Goal: Task Accomplishment & Management: Use online tool/utility

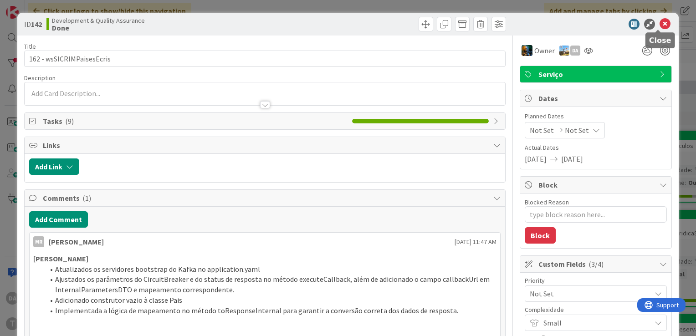
click at [660, 24] on icon at bounding box center [665, 24] width 11 height 11
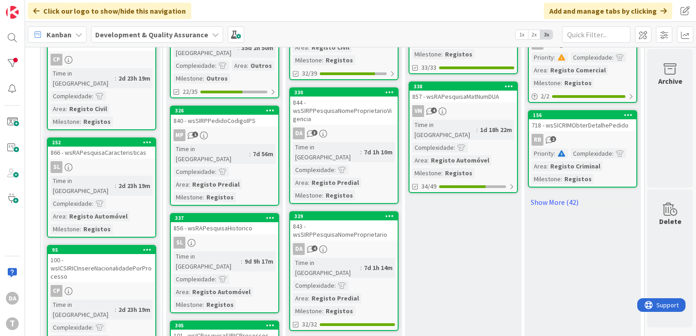
scroll to position [866, 86]
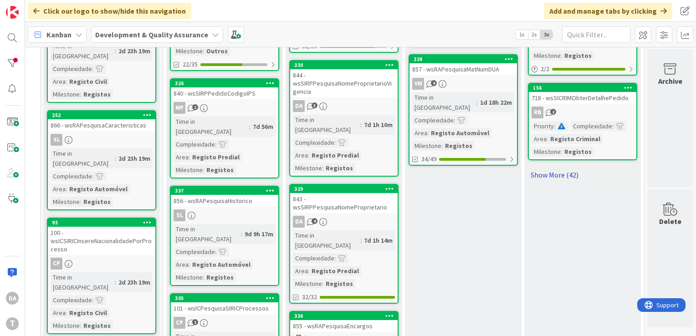
click at [557, 174] on link "Show More (42)" at bounding box center [582, 175] width 109 height 15
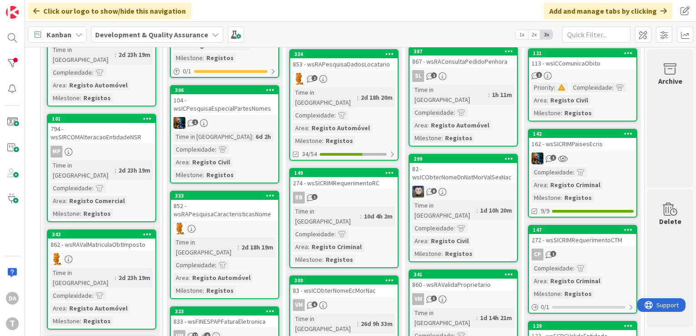
scroll to position [547, 86]
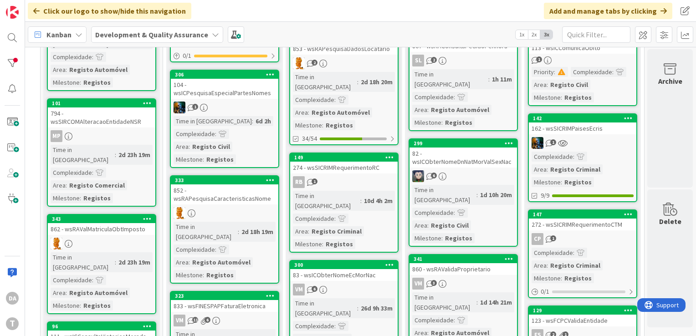
click at [603, 166] on div "Complexidade : Area : Registo Criminal Milestone : Registos" at bounding box center [583, 170] width 102 height 36
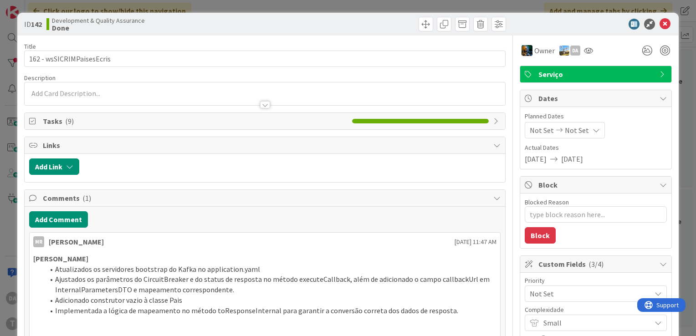
type textarea "x"
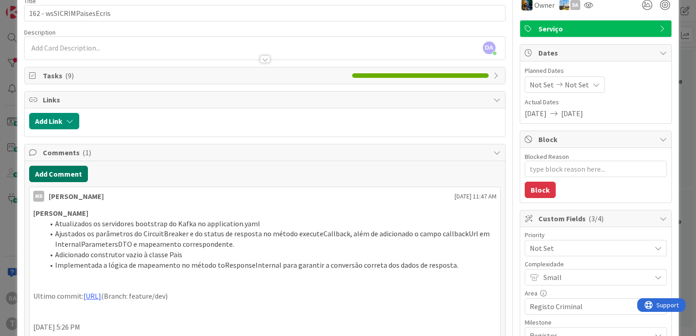
click at [48, 169] on button "Add Comment" at bounding box center [58, 174] width 59 height 16
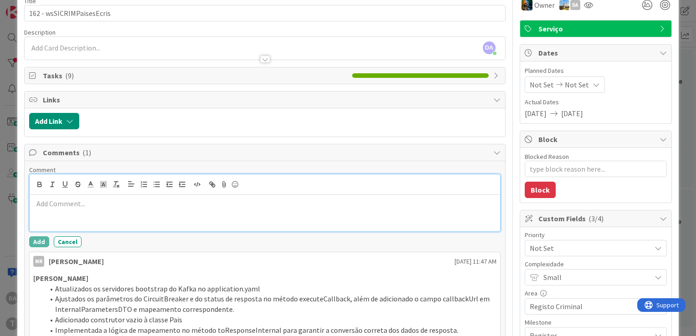
click at [130, 206] on p at bounding box center [264, 204] width 463 height 10
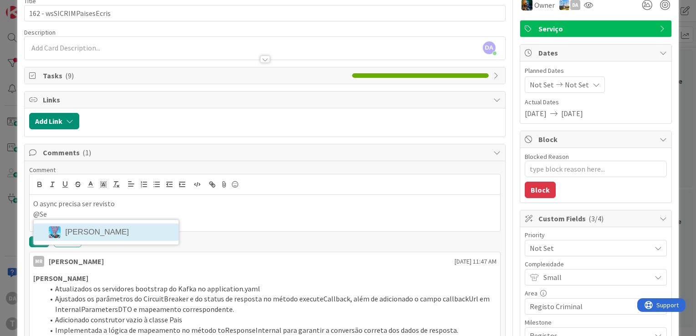
click at [98, 225] on li "[PERSON_NAME]" at bounding box center [106, 232] width 145 height 17
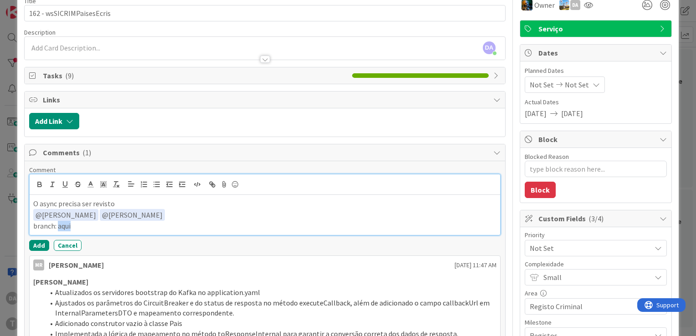
drag, startPoint x: 57, startPoint y: 224, endPoint x: 82, endPoint y: 225, distance: 24.2
click at [82, 225] on p "branch: aqui" at bounding box center [264, 226] width 463 height 10
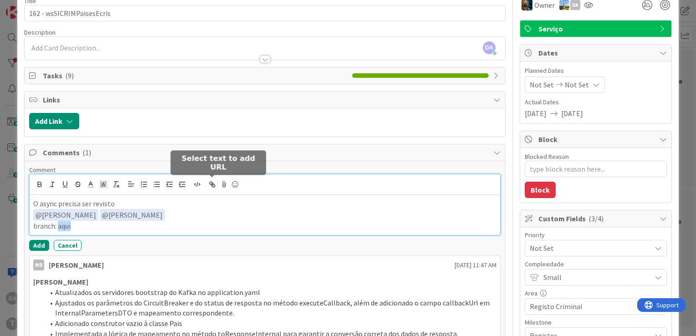
click at [210, 186] on icon "button" at bounding box center [212, 184] width 8 height 8
paste input "[URL]"
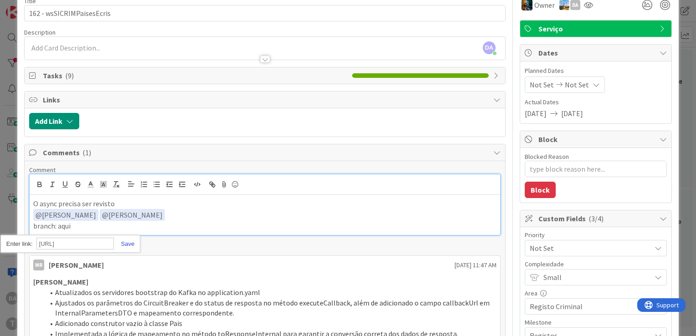
type input "[URL]"
click at [130, 242] on link at bounding box center [124, 244] width 21 height 7
click at [199, 223] on p "branch: aqui" at bounding box center [264, 226] width 463 height 10
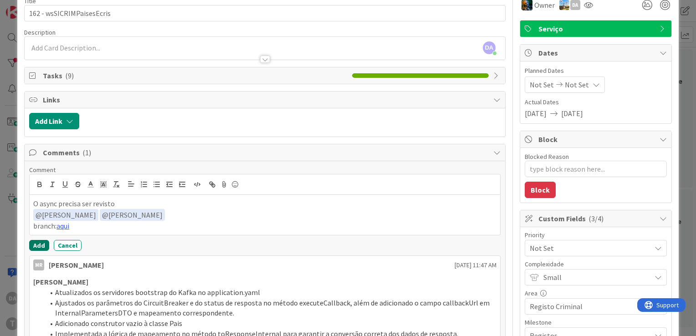
click at [32, 245] on button "Add" at bounding box center [39, 245] width 20 height 11
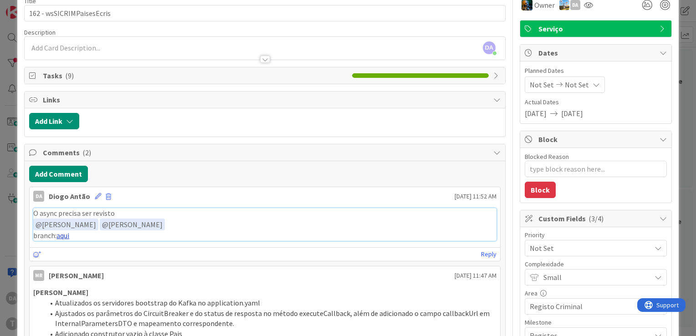
click at [64, 236] on link "aqui" at bounding box center [63, 235] width 13 height 9
click at [565, 246] on span "Not Set" at bounding box center [588, 248] width 117 height 13
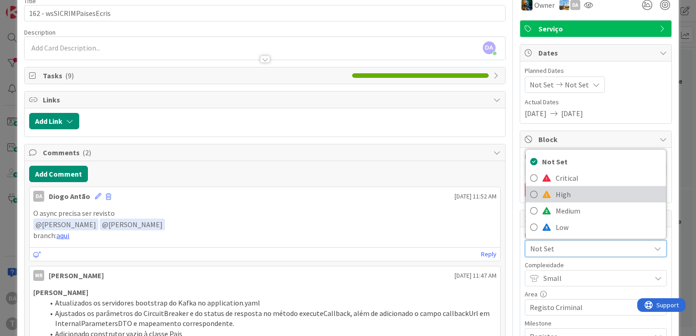
click at [569, 197] on span "High" at bounding box center [609, 195] width 106 height 14
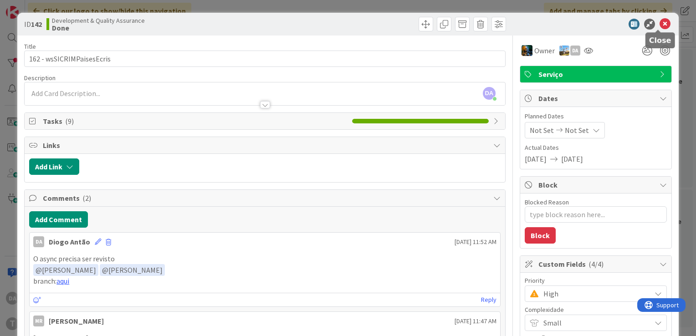
click at [660, 25] on icon at bounding box center [665, 24] width 11 height 11
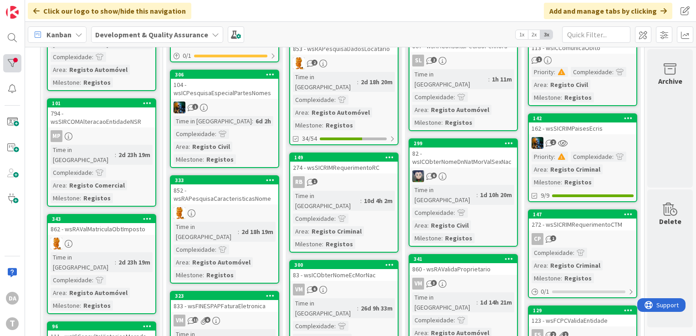
click at [2, 62] on div "DA T" at bounding box center [12, 168] width 25 height 336
click at [11, 63] on div at bounding box center [12, 63] width 18 height 18
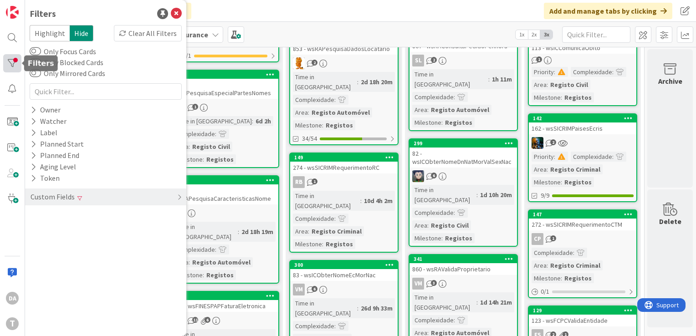
click at [11, 63] on div at bounding box center [12, 63] width 18 height 18
click at [178, 13] on icon at bounding box center [176, 13] width 11 height 11
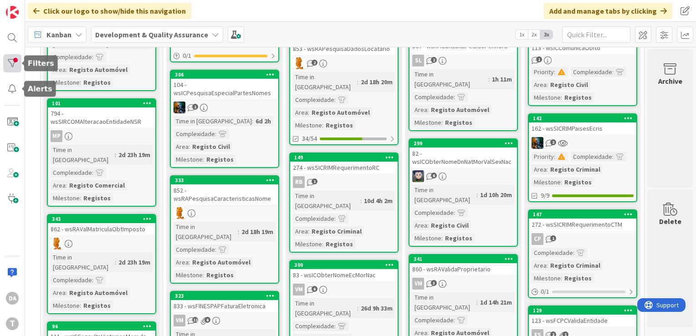
click at [13, 64] on div at bounding box center [12, 63] width 18 height 18
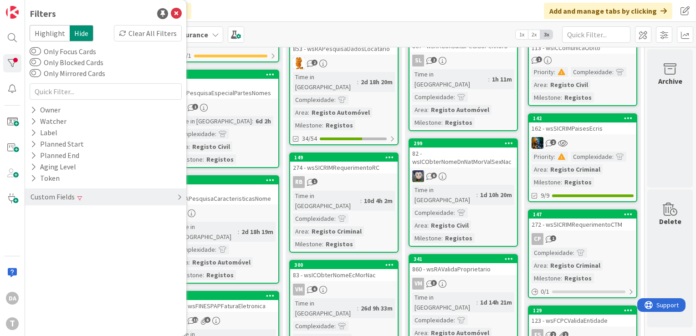
click at [179, 198] on icon at bounding box center [179, 197] width 5 height 7
click at [33, 215] on icon at bounding box center [34, 216] width 6 height 8
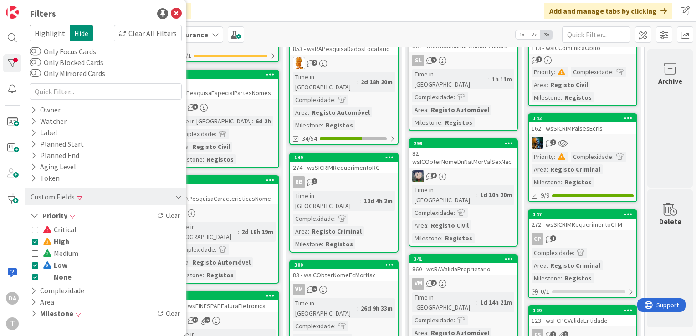
click at [34, 240] on icon at bounding box center [35, 241] width 6 height 6
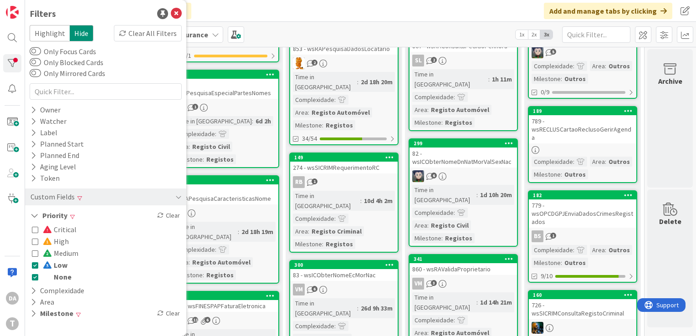
click at [34, 264] on icon at bounding box center [35, 265] width 6 height 6
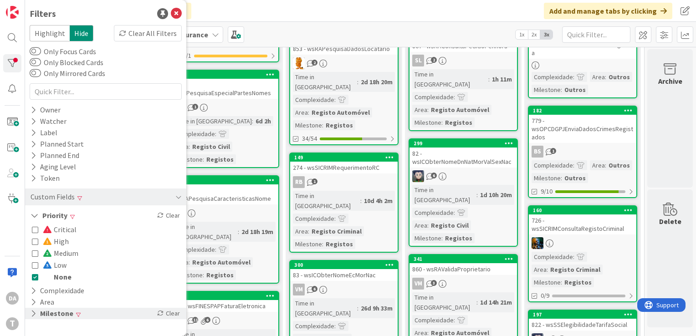
click at [53, 314] on button "Milestone" at bounding box center [52, 313] width 45 height 11
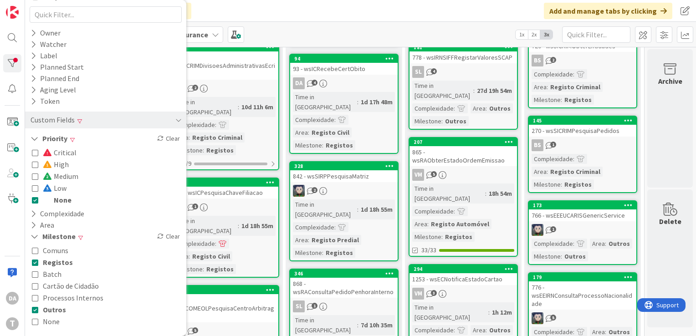
scroll to position [0, 86]
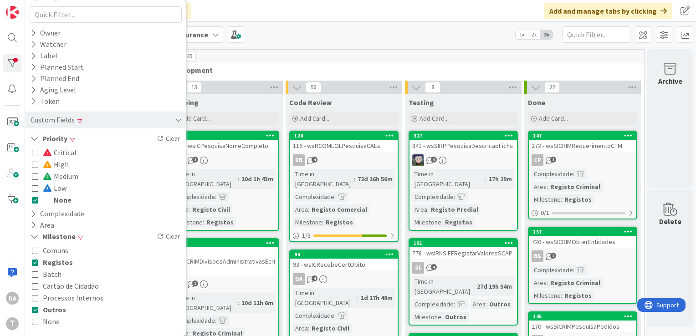
click at [596, 165] on div "CP 1" at bounding box center [583, 160] width 108 height 12
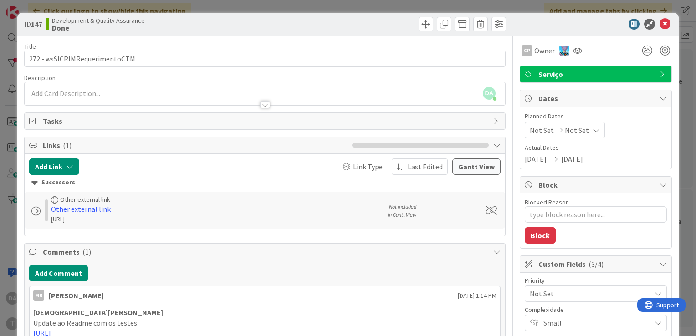
click at [211, 220] on div "[URL]" at bounding box center [214, 220] width 327 height 10
click at [573, 50] on icon at bounding box center [577, 50] width 9 height 7
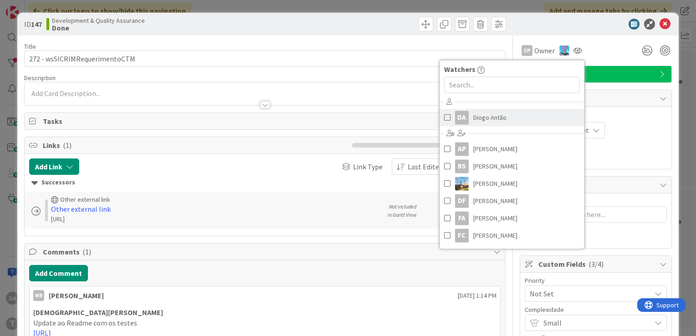
click at [444, 118] on span at bounding box center [447, 118] width 6 height 14
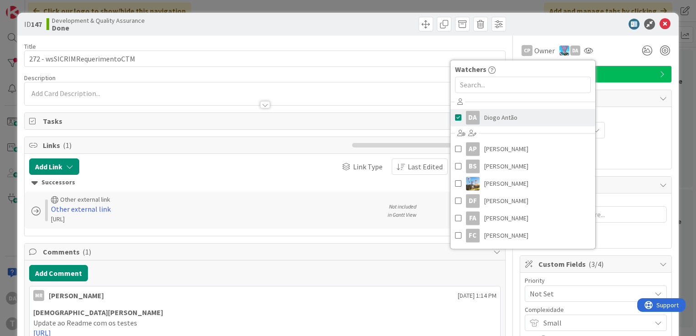
type textarea "x"
click at [576, 21] on div at bounding box center [591, 24] width 161 height 11
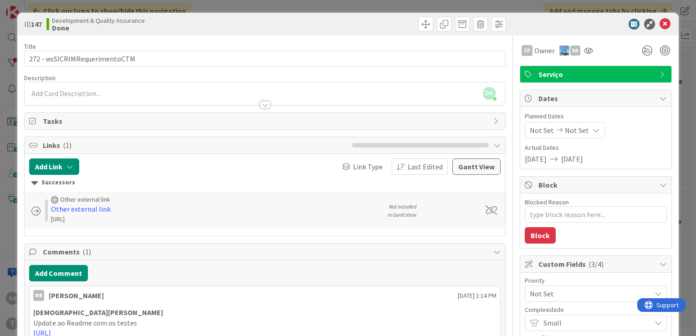
scroll to position [46, 0]
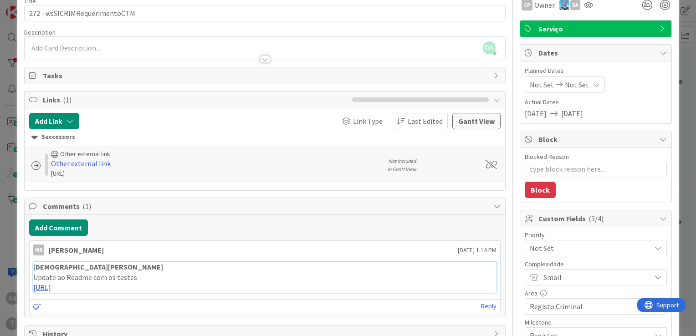
click at [51, 292] on link "[URL]" at bounding box center [42, 287] width 18 height 9
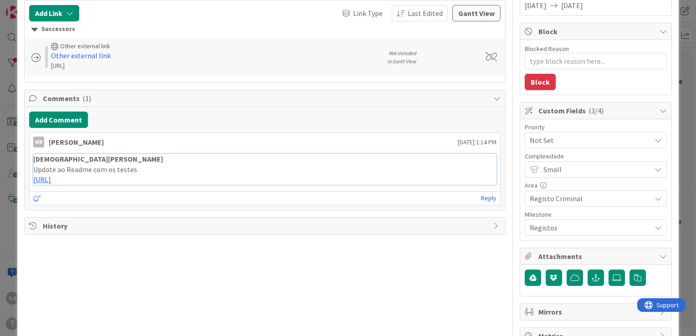
scroll to position [180, 0]
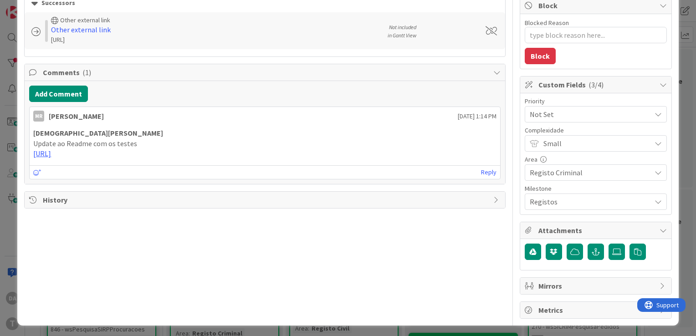
click at [596, 114] on span "Not Set" at bounding box center [588, 114] width 117 height 13
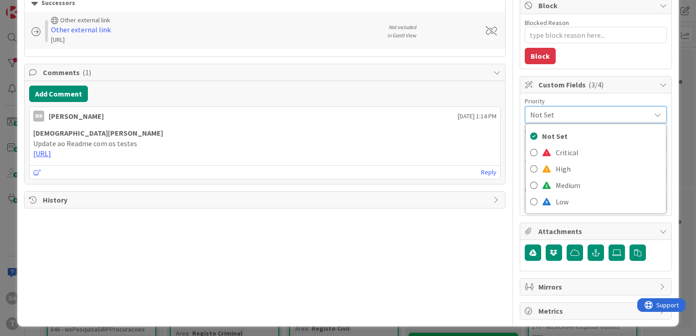
click at [596, 114] on span "Not Set" at bounding box center [588, 114] width 116 height 13
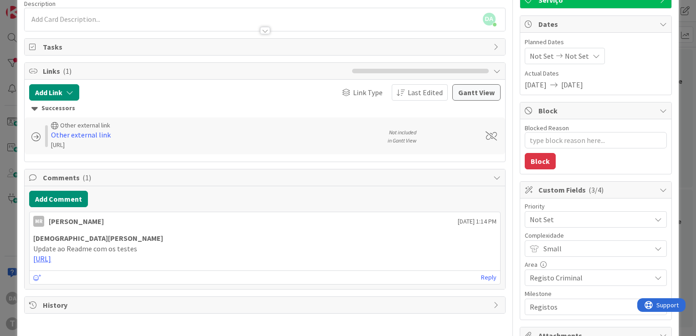
scroll to position [0, 0]
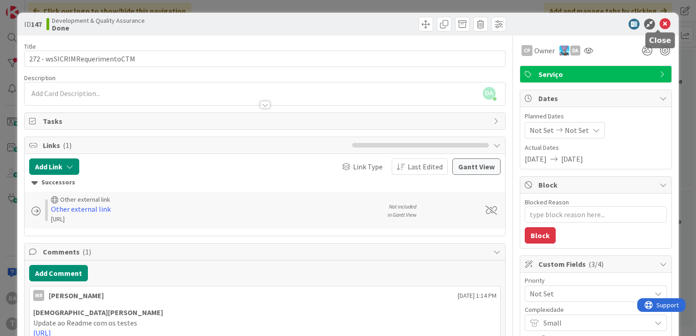
click at [660, 25] on icon at bounding box center [665, 24] width 11 height 11
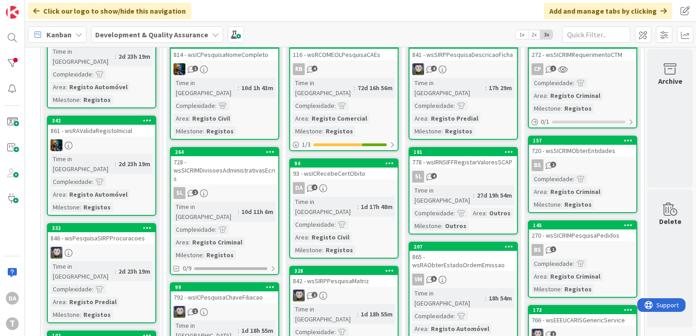
scroll to position [0, 86]
